Goal: Task Accomplishment & Management: Manage account settings

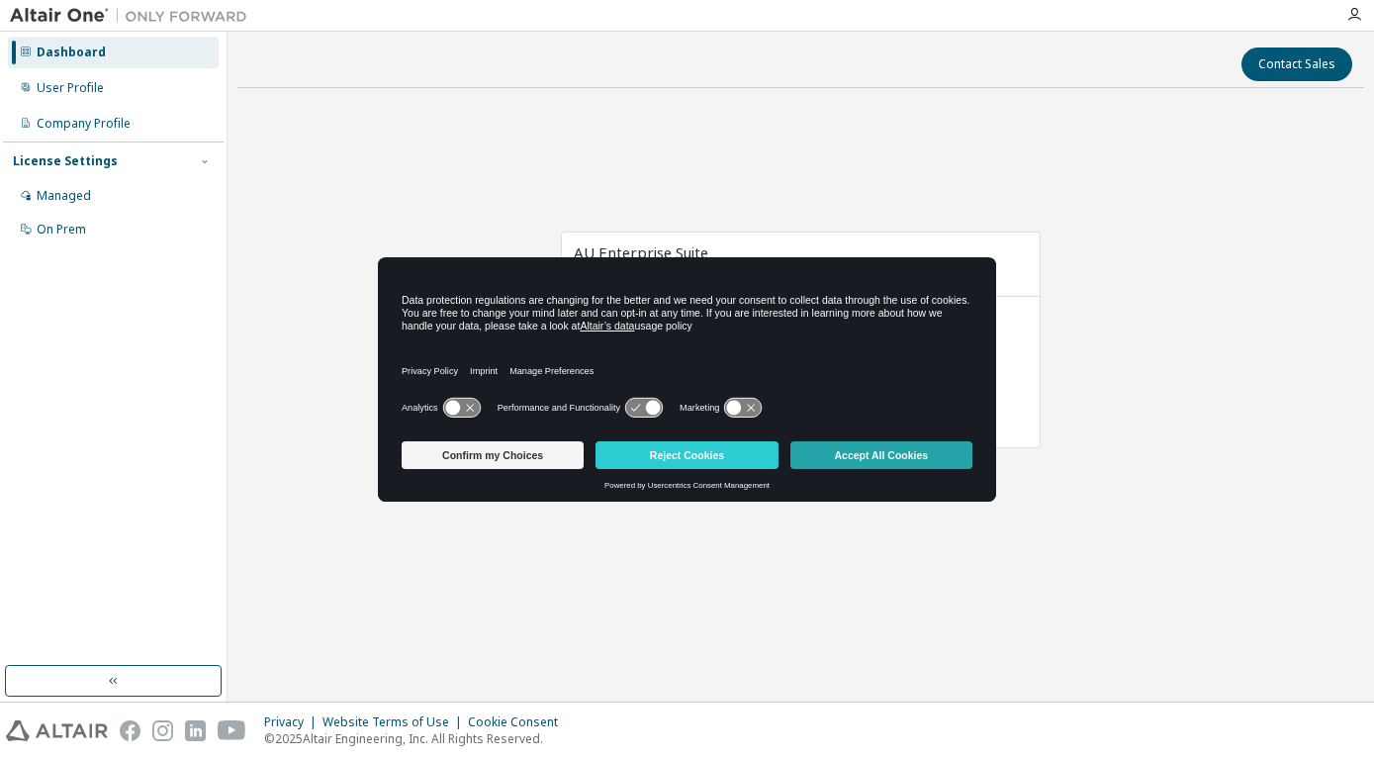
click at [904, 452] on button "Accept All Cookies" at bounding box center [882, 455] width 182 height 28
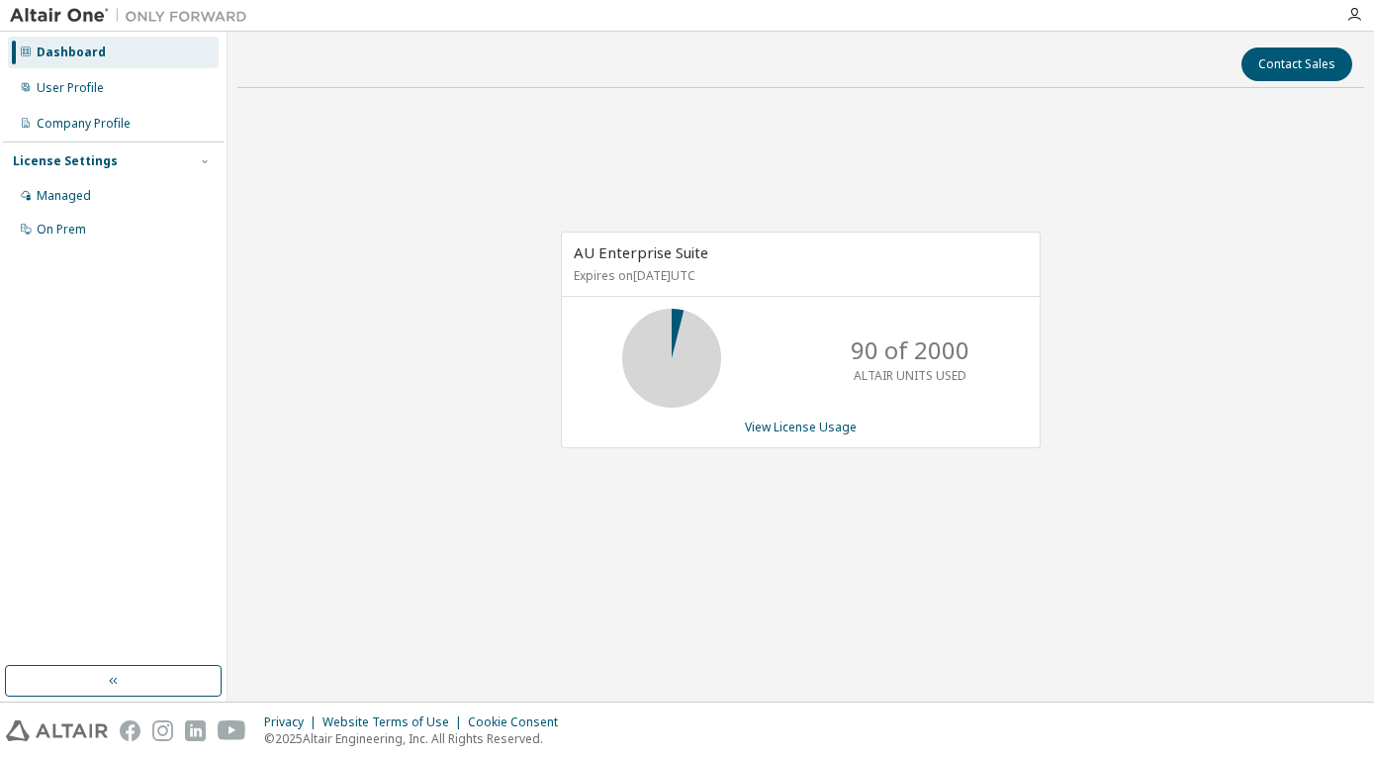
click at [672, 333] on icon at bounding box center [671, 357] width 49 height 49
click at [81, 203] on div "Managed" at bounding box center [64, 196] width 54 height 16
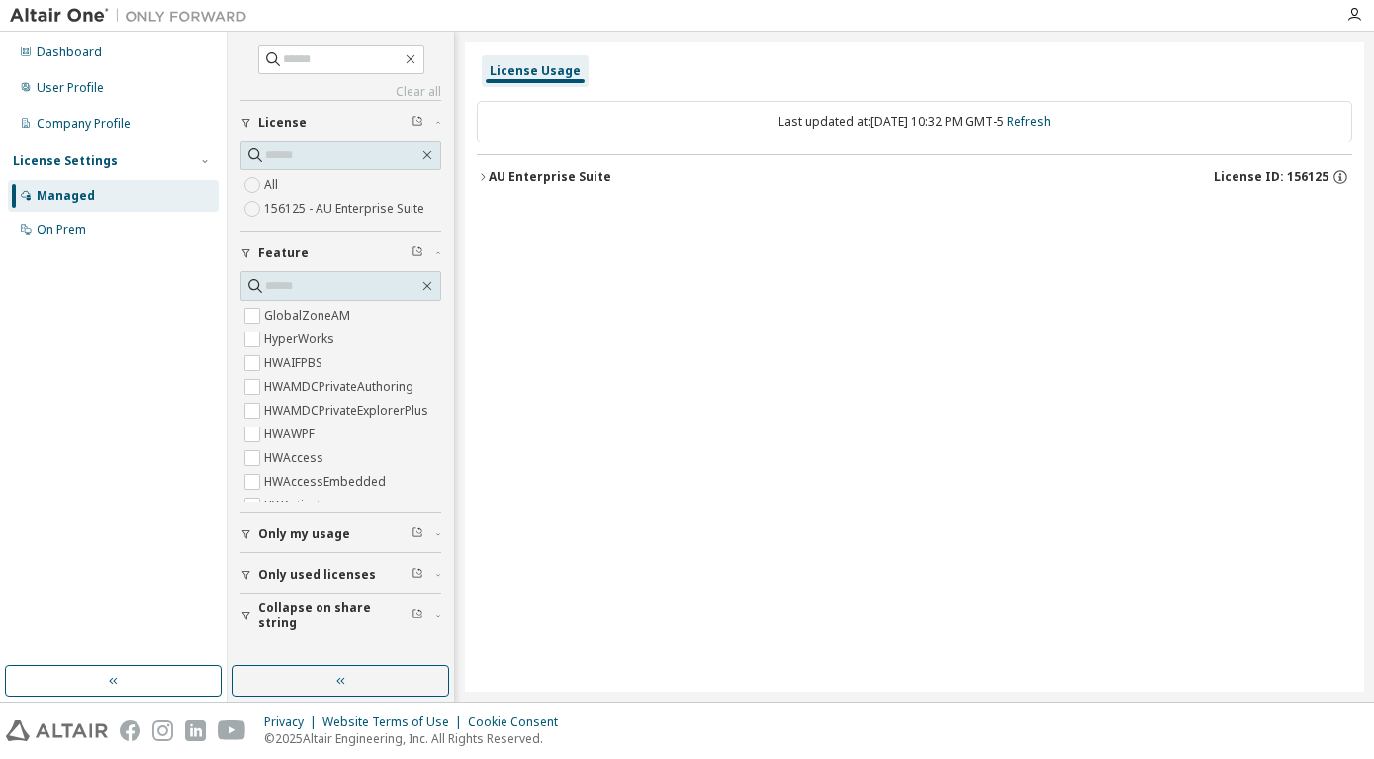
click at [332, 206] on label "156125 - AU Enterprise Suite" at bounding box center [346, 209] width 164 height 24
click at [503, 174] on div "AU Enterprise Suite" at bounding box center [550, 177] width 123 height 16
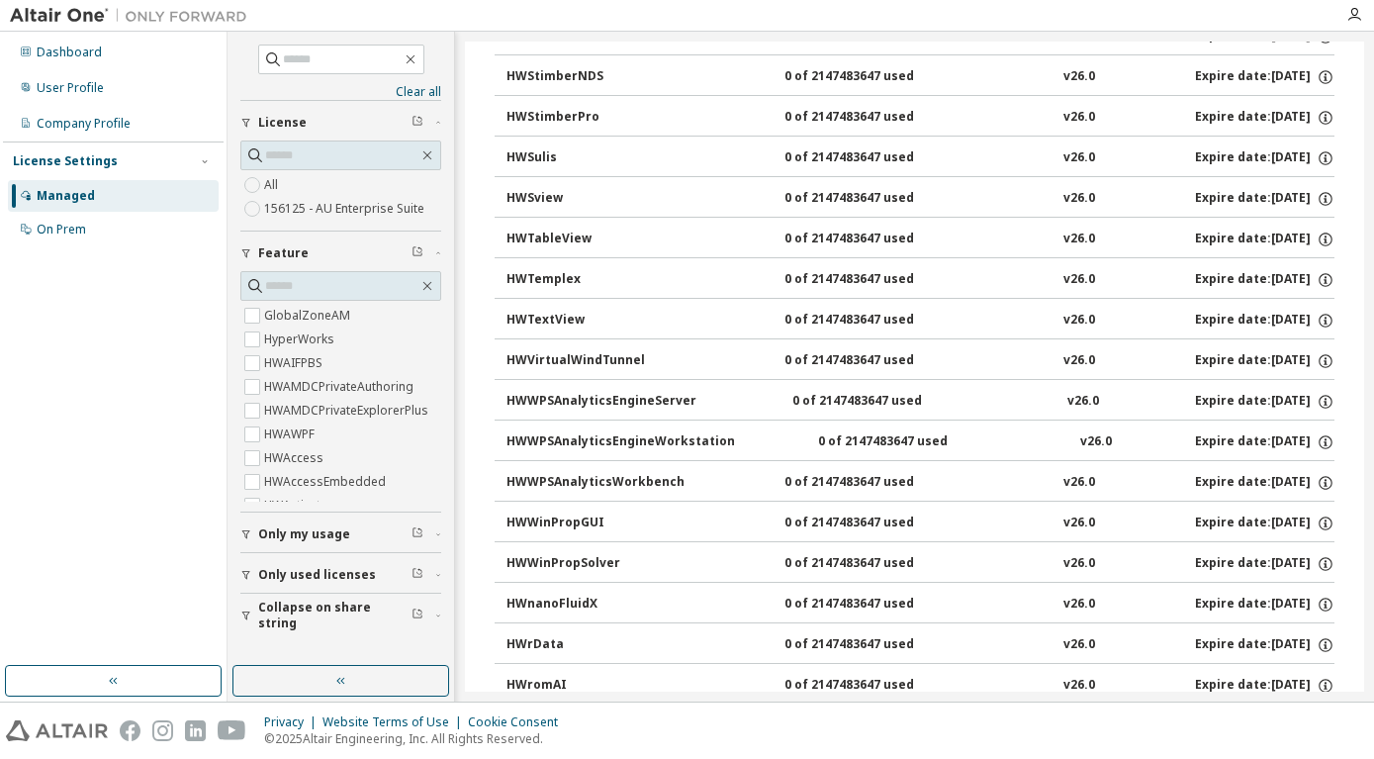
scroll to position [12887, 0]
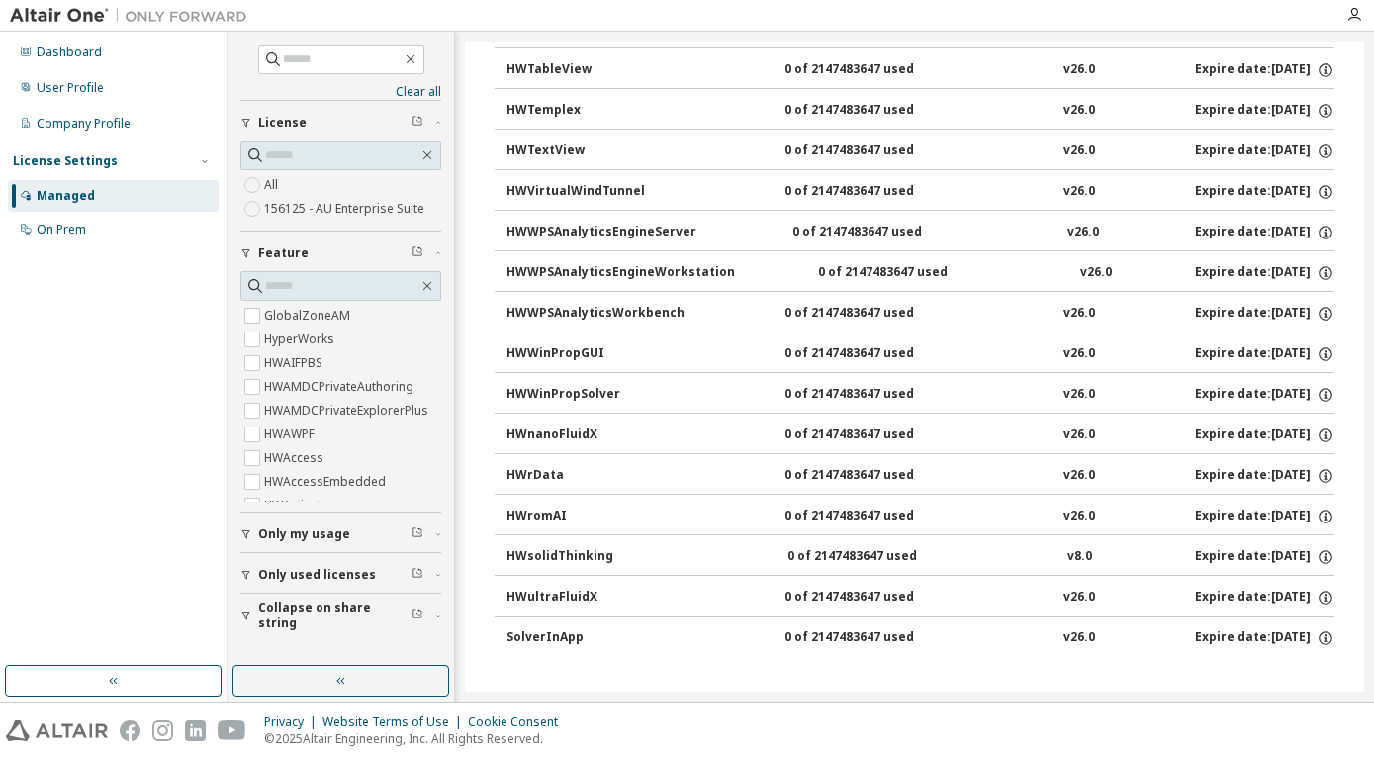
click at [340, 528] on span "Only my usage" at bounding box center [304, 534] width 92 height 16
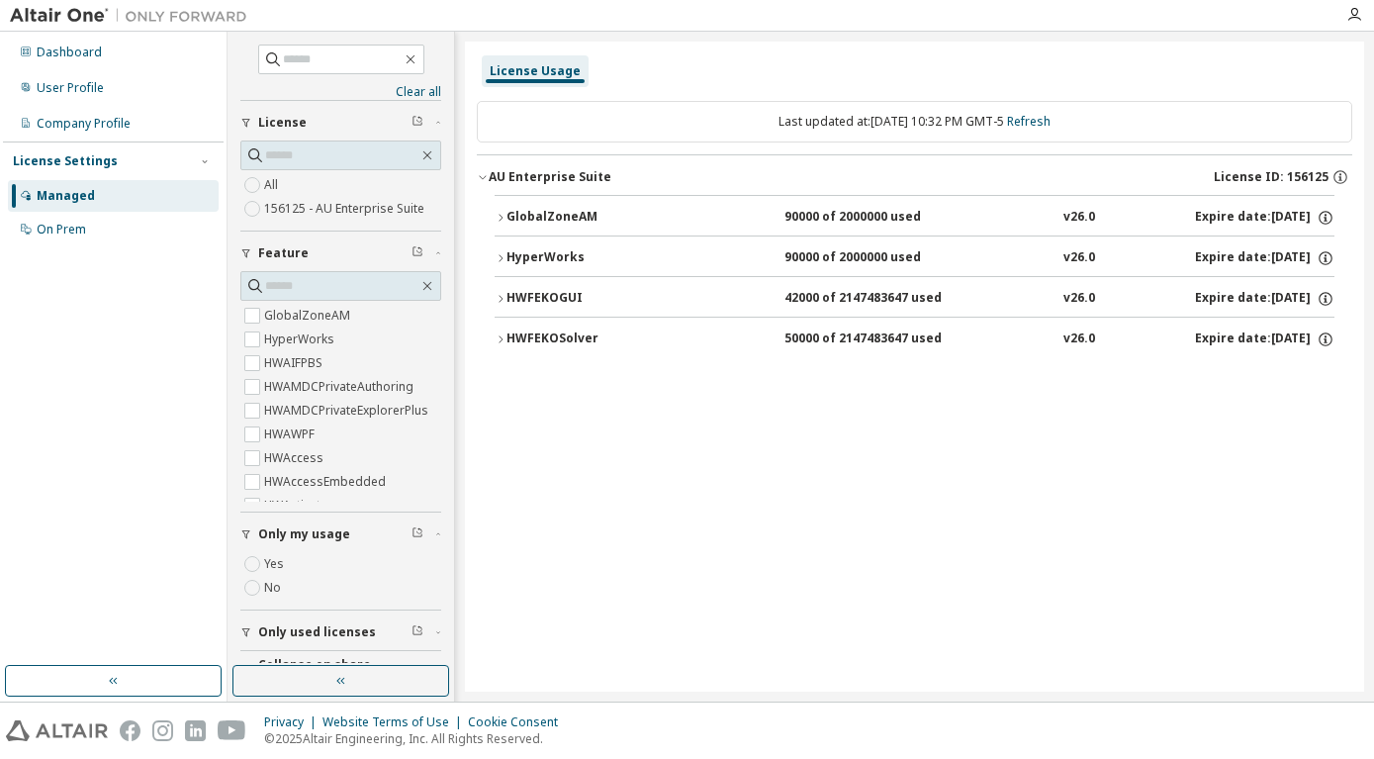
scroll to position [0, 0]
click at [824, 293] on div "42000 of 2147483647 used" at bounding box center [874, 299] width 178 height 18
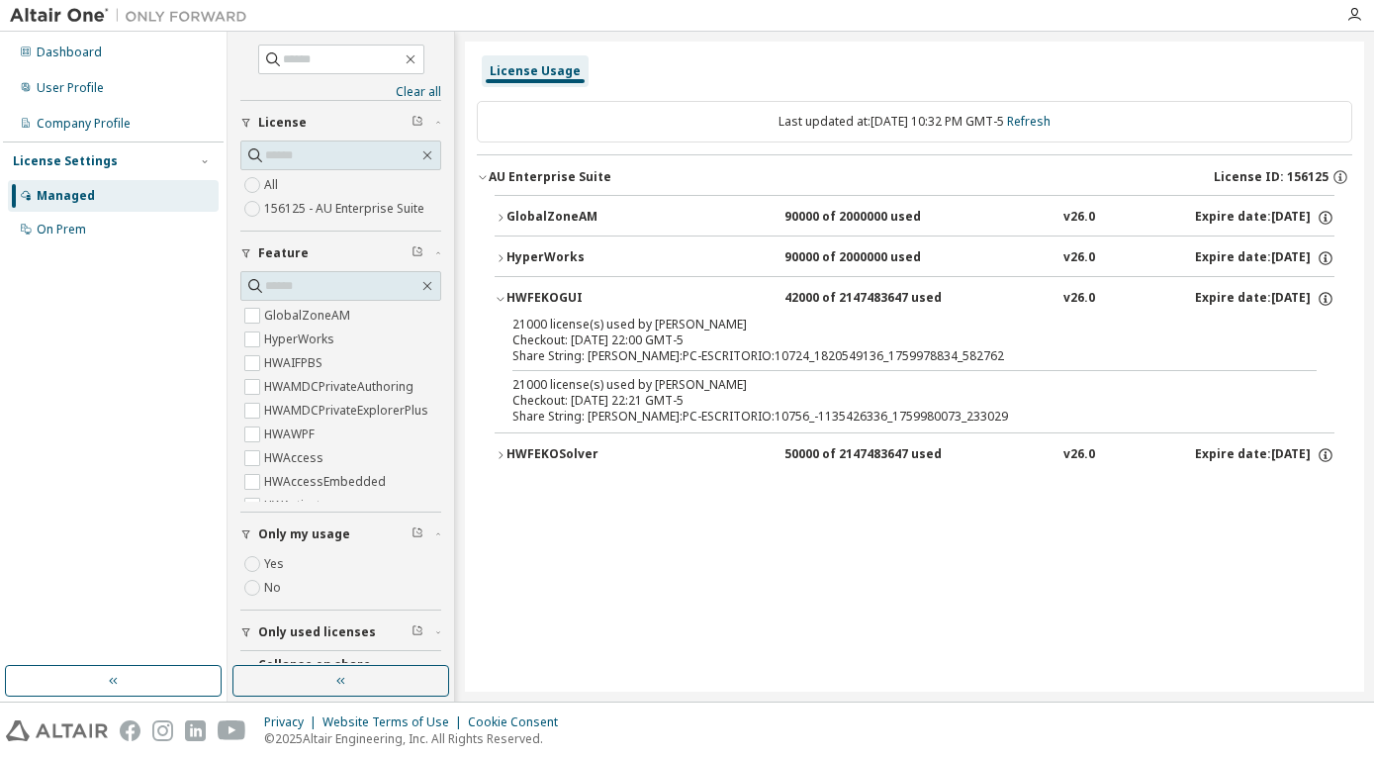
click at [768, 455] on div "HWFEKOSolver 50000 of 2147483647 used v26.0 Expire date: [DATE]" at bounding box center [921, 455] width 828 height 18
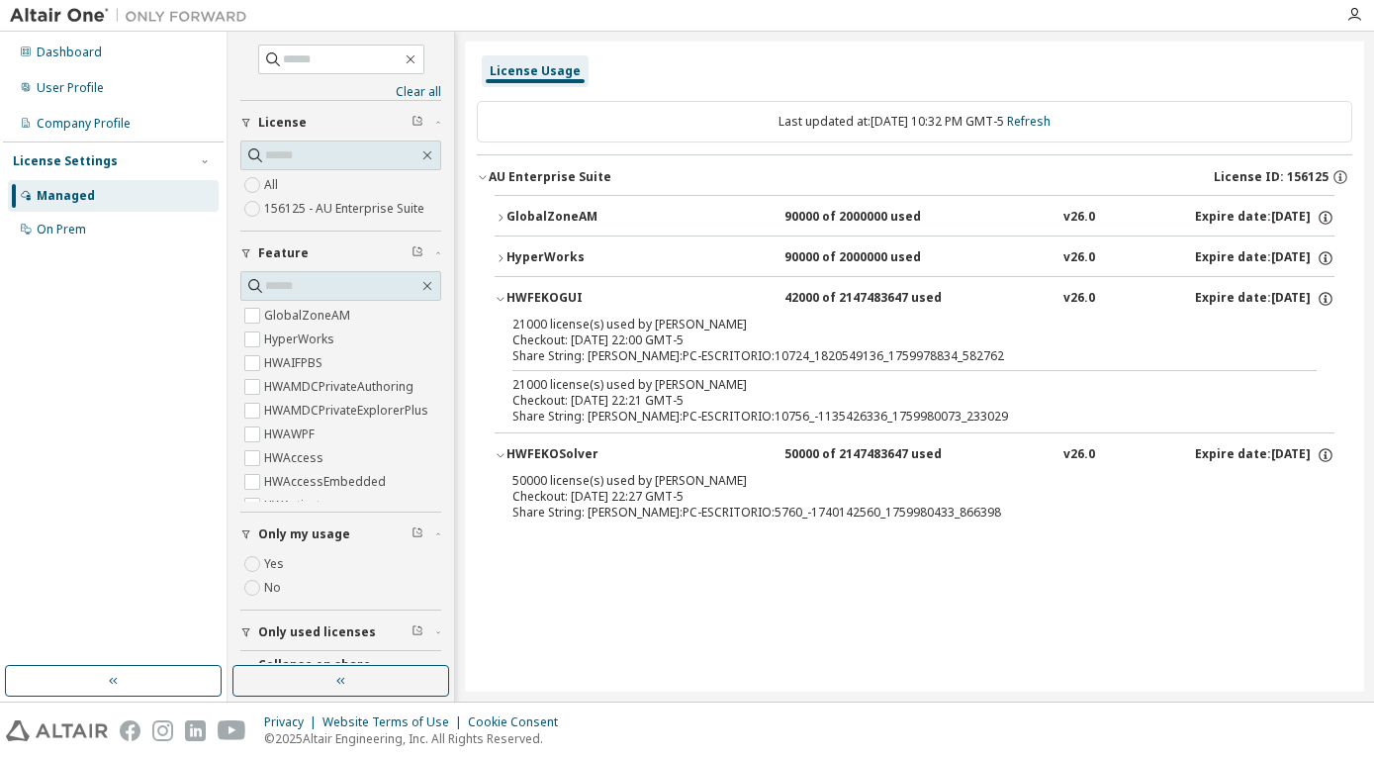
scroll to position [38, 0]
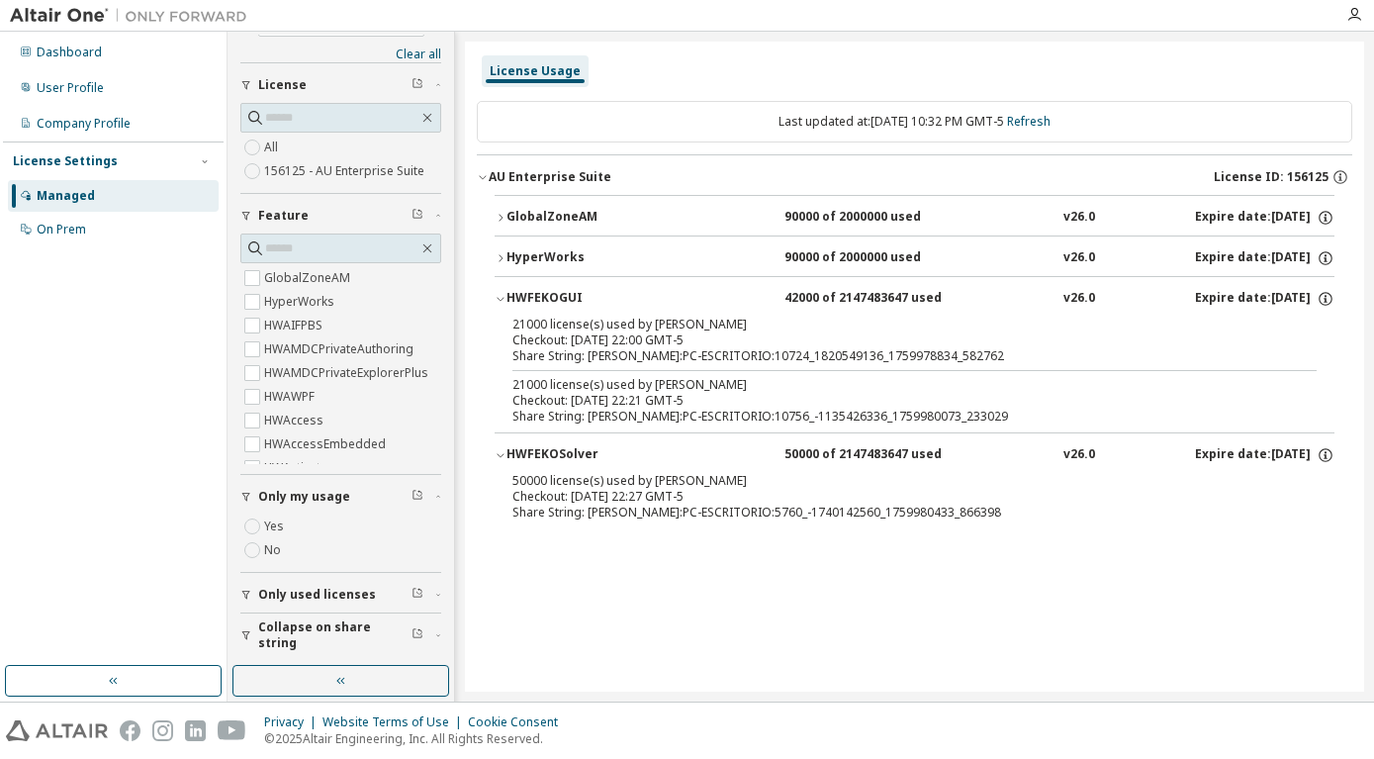
click at [332, 590] on span "Only used licenses" at bounding box center [317, 595] width 118 height 16
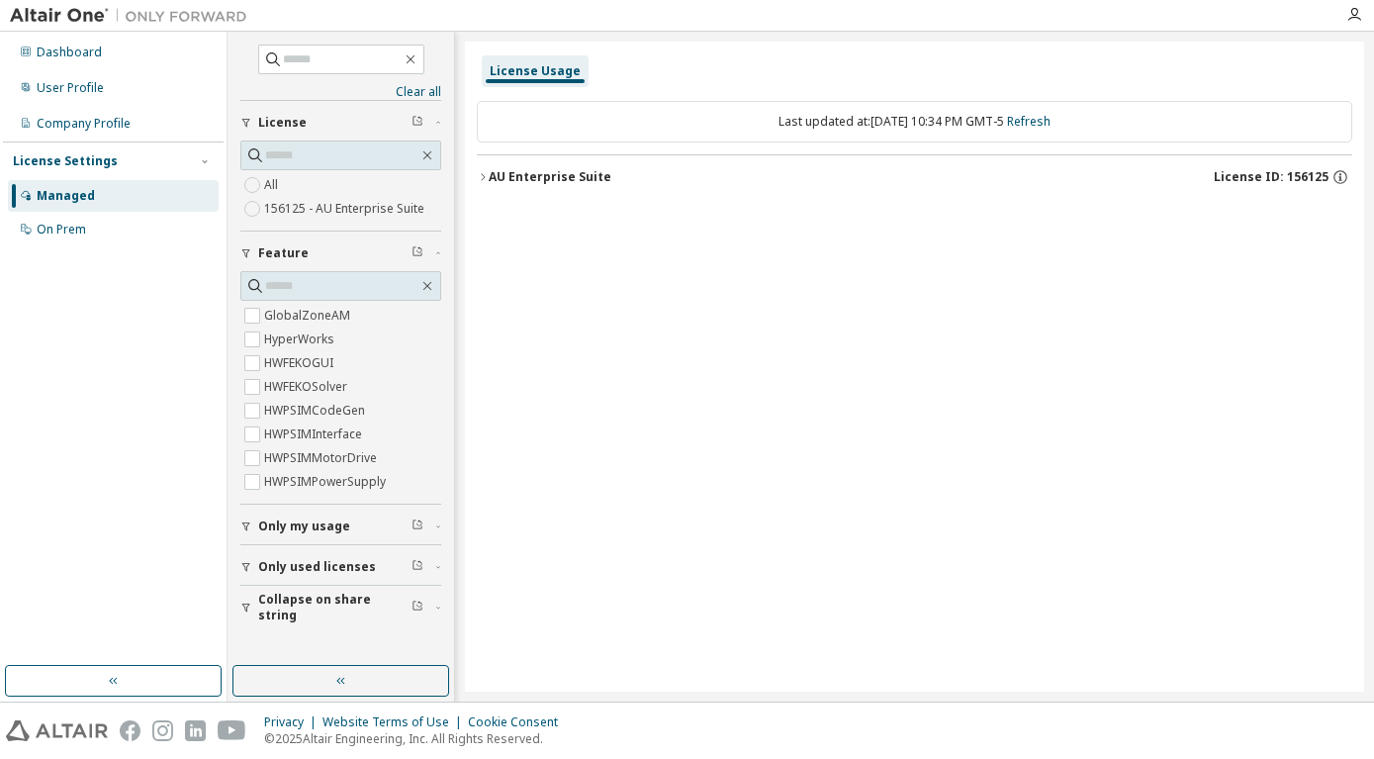
scroll to position [0, 0]
click at [324, 610] on span "Collapse on share string" at bounding box center [334, 608] width 153 height 32
click at [64, 228] on div "On Prem" at bounding box center [61, 230] width 49 height 16
